Goal: Complete application form

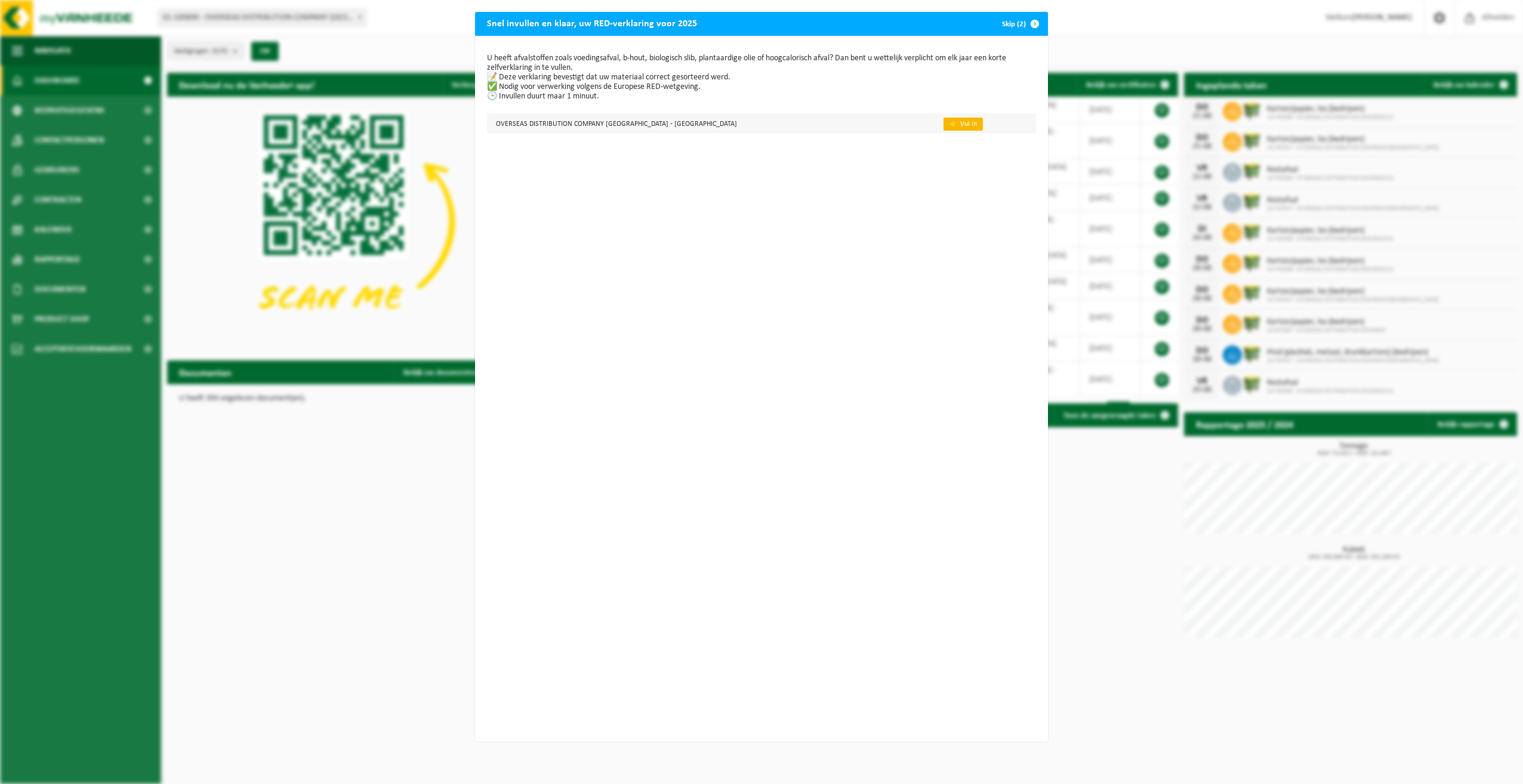
click at [943, 128] on link "👉 Vul in" at bounding box center [963, 124] width 40 height 13
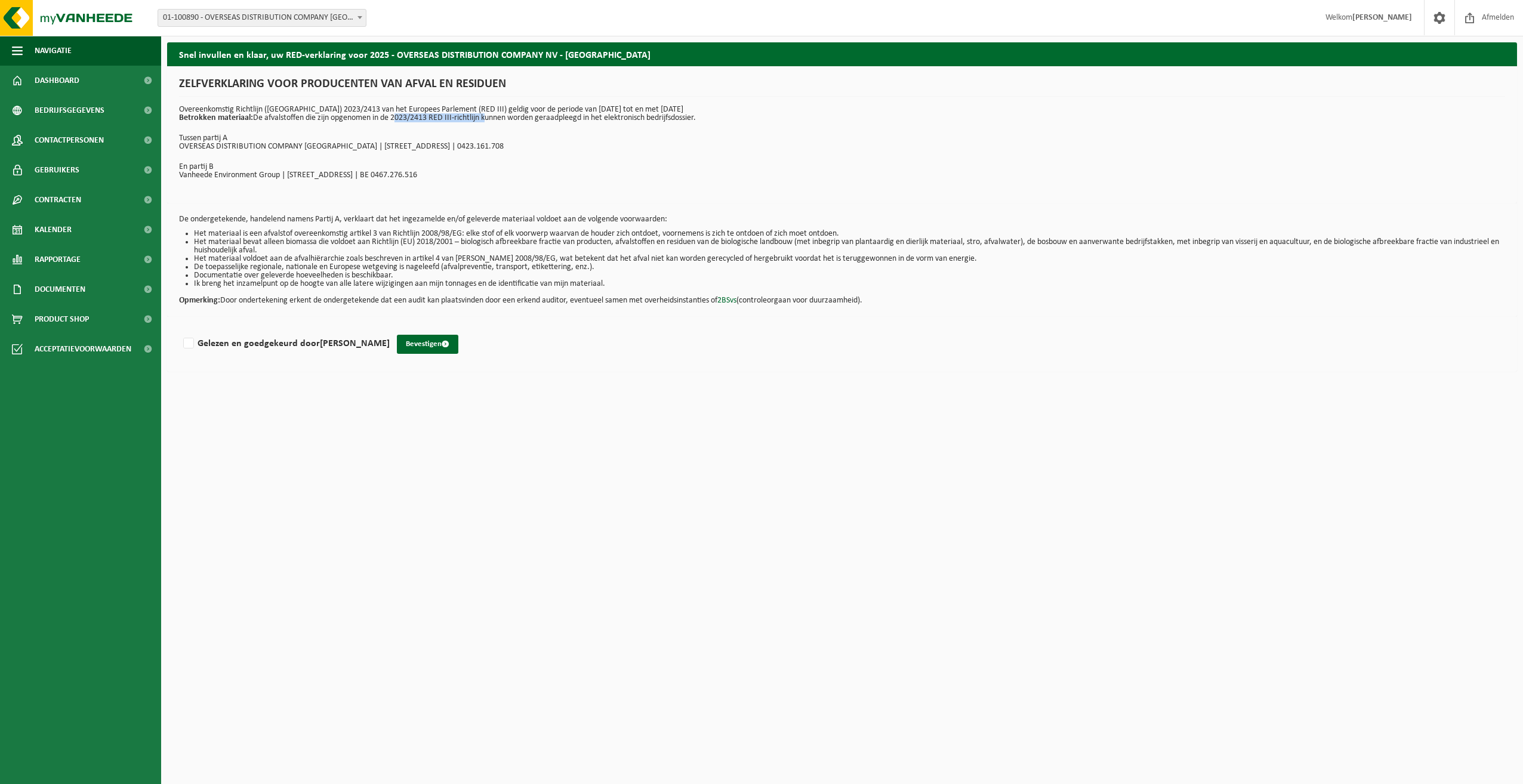
drag, startPoint x: 393, startPoint y: 118, endPoint x: 484, endPoint y: 115, distance: 91.0
click at [484, 115] on p "Overeenkomstig Richtlijn ([GEOGRAPHIC_DATA]) 2023/2413 van het Europees Parleme…" at bounding box center [842, 114] width 1326 height 16
copy p "2023/2413 RED III-richtlijn"
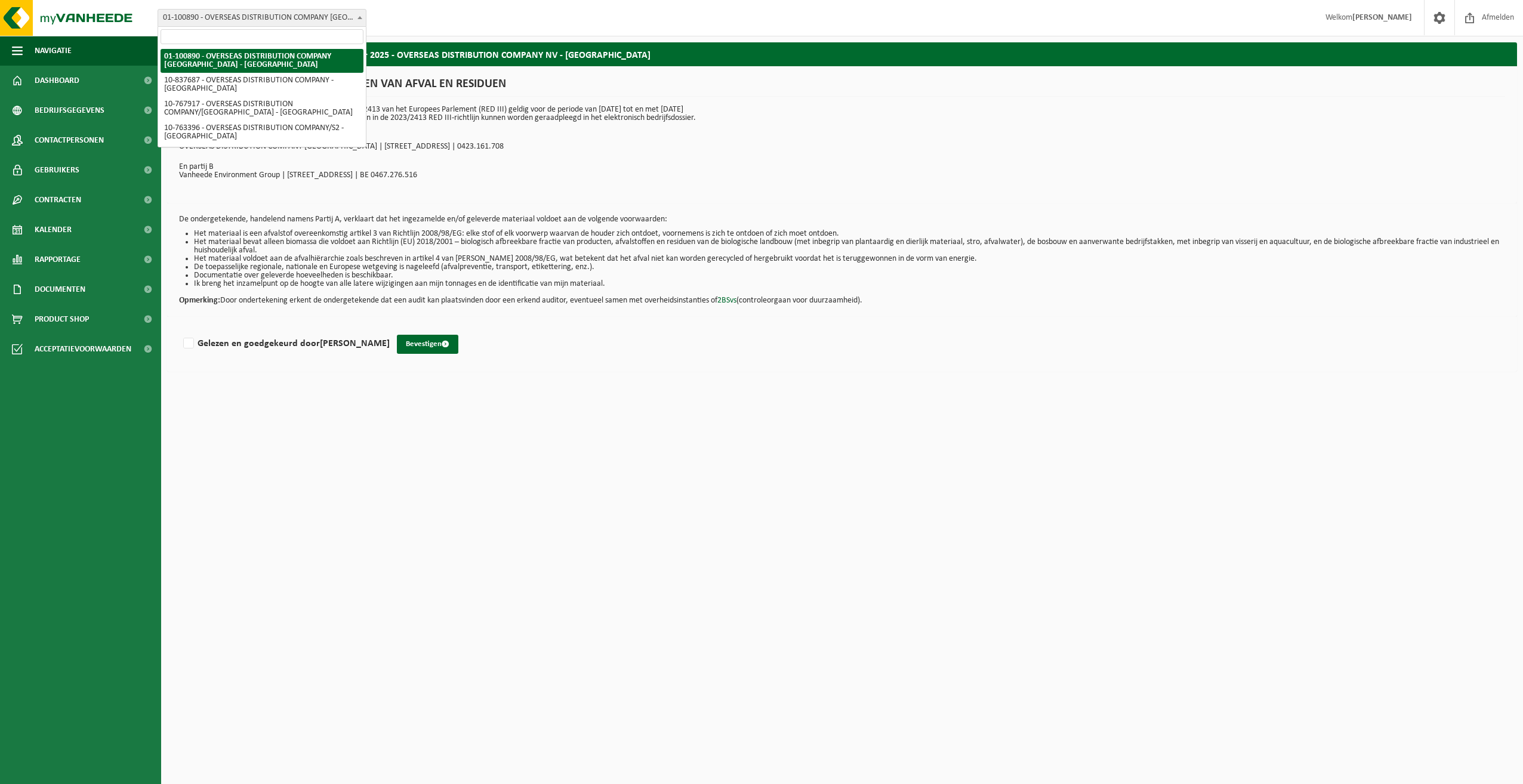
click at [287, 17] on span "01-100890 - OVERSEAS DISTRIBUTION COMPANY [GEOGRAPHIC_DATA] - [GEOGRAPHIC_DATA]" at bounding box center [262, 17] width 208 height 16
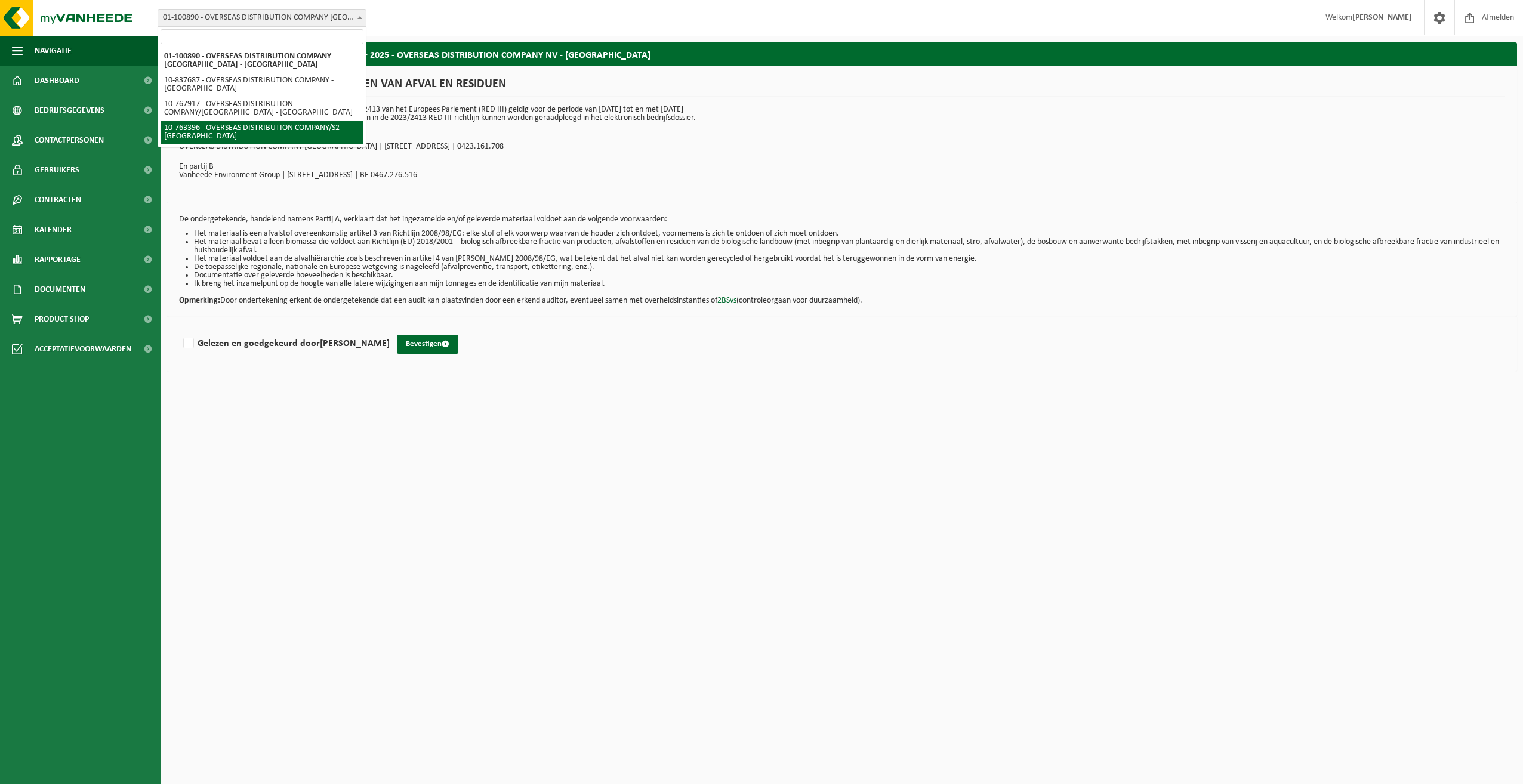
select select "14043"
